Goal: Transaction & Acquisition: Download file/media

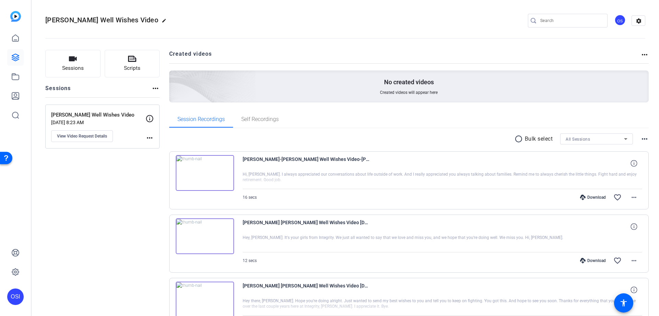
click at [203, 172] on img at bounding box center [205, 173] width 58 height 36
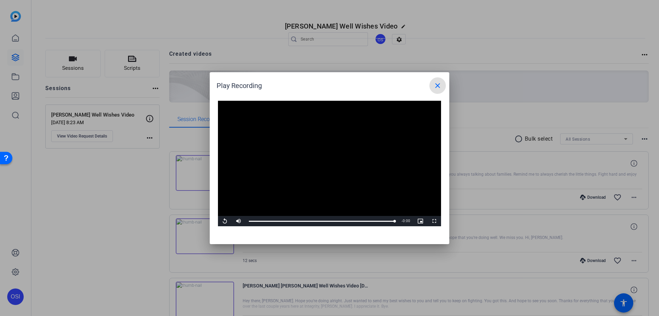
click at [441, 86] on mat-icon "close" at bounding box center [438, 85] width 8 height 8
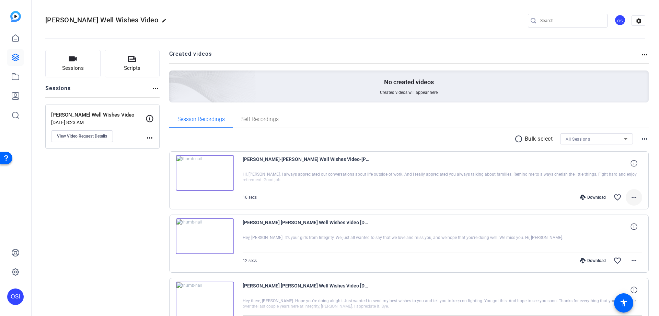
click at [630, 196] on mat-icon "more_horiz" at bounding box center [634, 197] width 8 height 8
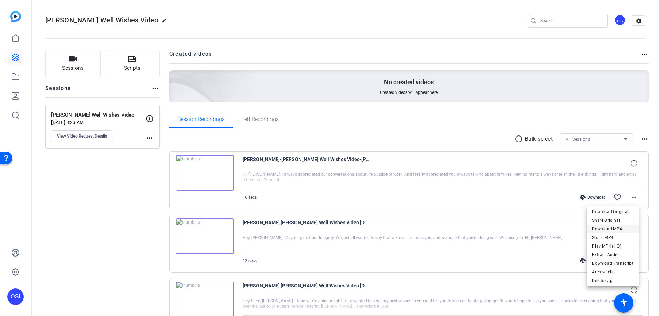
click at [614, 228] on span "Download MP4" at bounding box center [612, 229] width 41 height 8
